Goal: Task Accomplishment & Management: Manage account settings

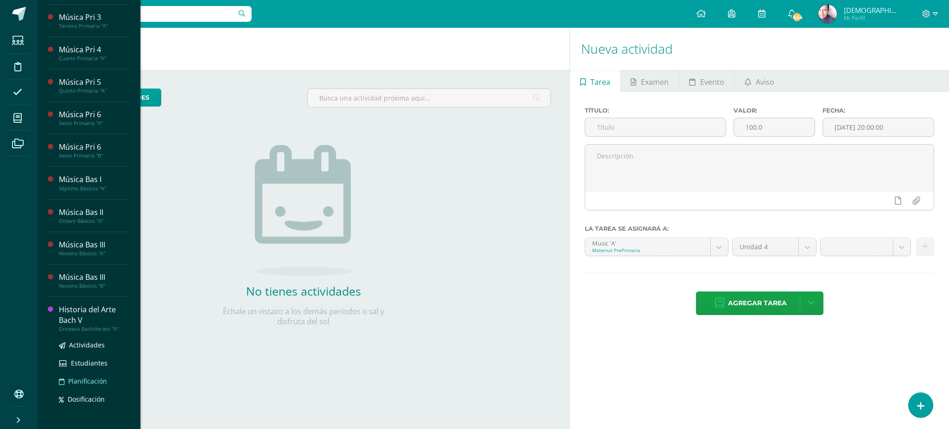
scroll to position [266, 0]
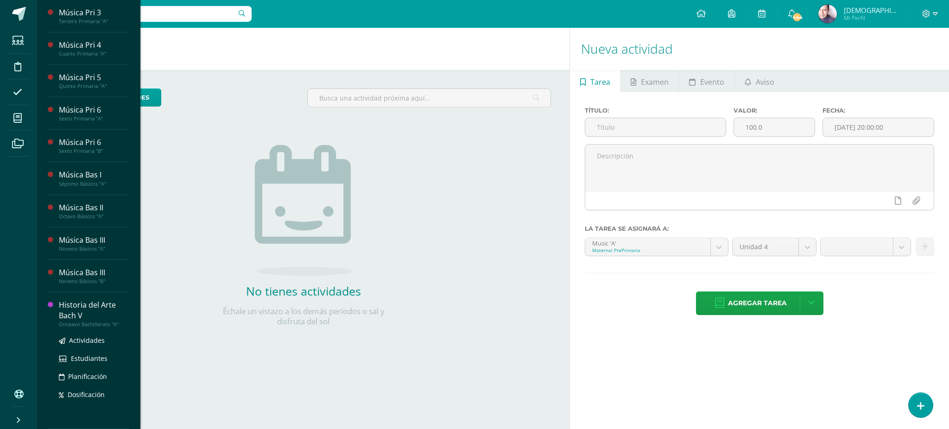
click at [77, 304] on div "Historia del Arte Bach V" at bounding box center [94, 310] width 70 height 21
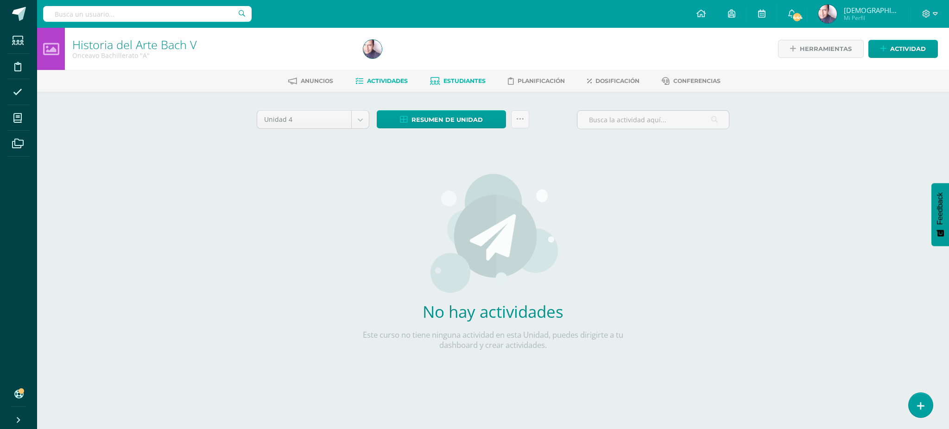
click at [460, 81] on span "Estudiantes" at bounding box center [464, 80] width 42 height 7
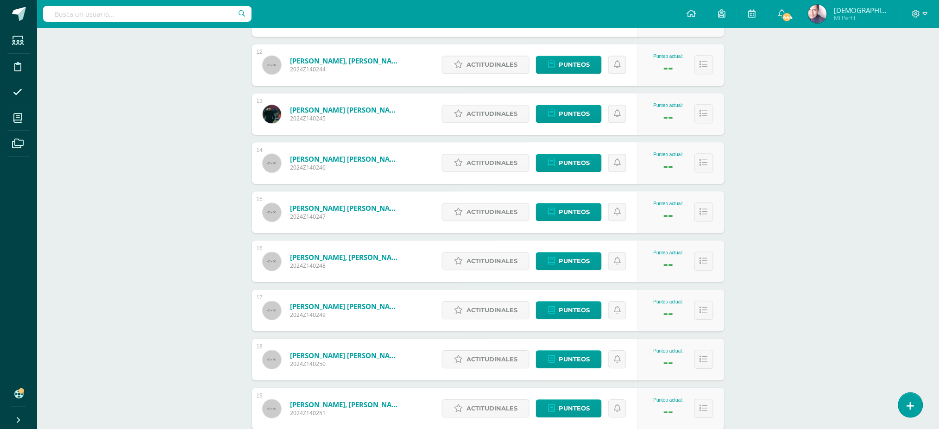
scroll to position [618, 0]
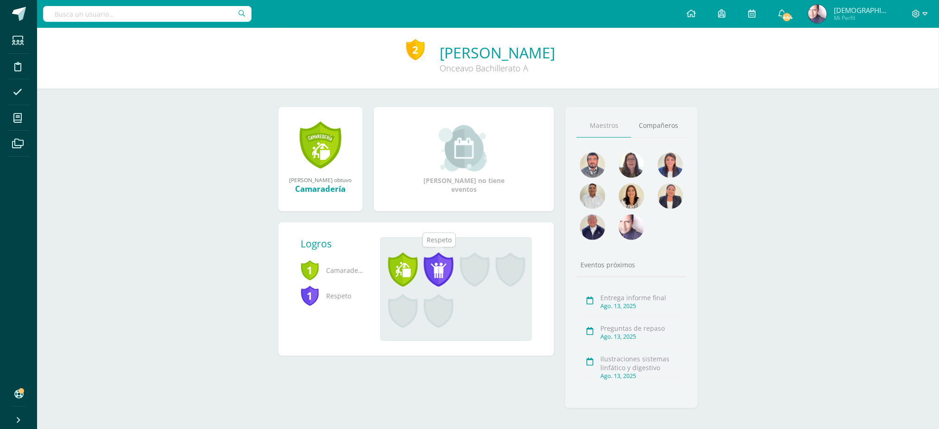
click at [441, 267] on span at bounding box center [439, 270] width 30 height 34
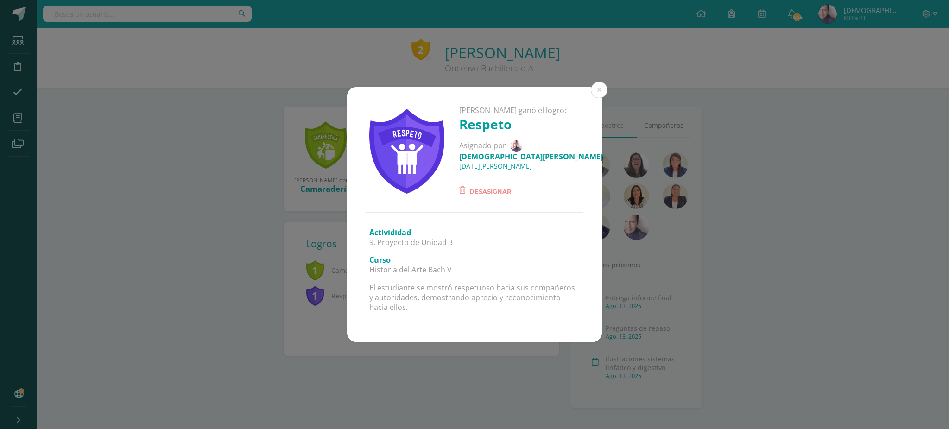
click at [489, 186] on span "Desasignar" at bounding box center [490, 191] width 42 height 11
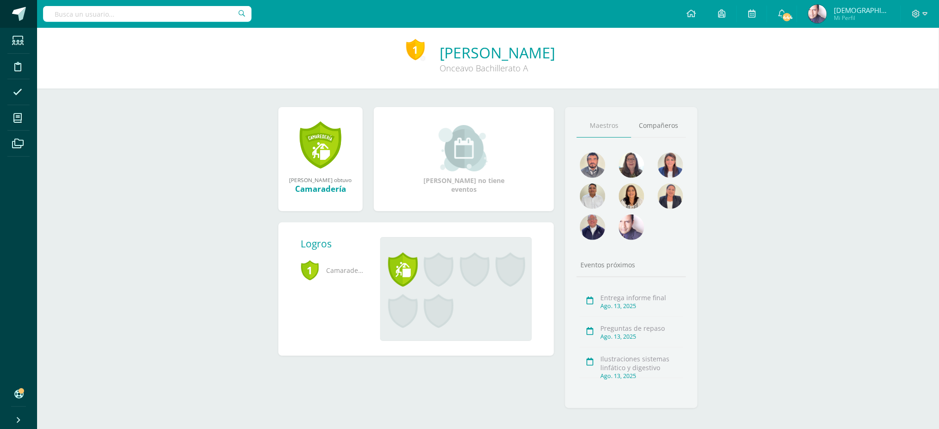
click at [22, 13] on span at bounding box center [19, 14] width 14 height 14
